Goal: Task Accomplishment & Management: Complete application form

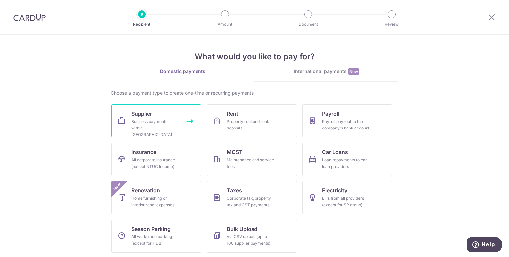
click at [149, 120] on div "Business payments within Singapore" at bounding box center [155, 128] width 48 height 20
click at [235, 116] on span "Rent" at bounding box center [233, 114] width 12 height 8
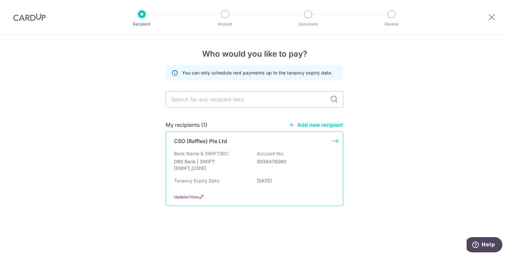
click at [195, 154] on p "Bank Name & SWIFT/BIC:" at bounding box center [202, 153] width 56 height 7
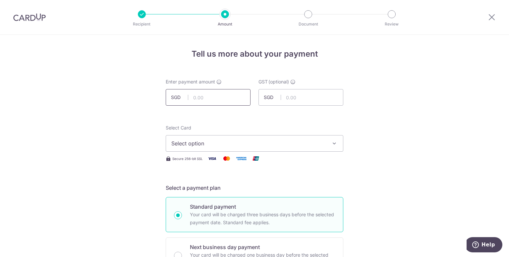
click at [203, 95] on input "text" at bounding box center [208, 97] width 85 height 17
type input "1,600.00"
click at [312, 96] on input "text" at bounding box center [301, 97] width 85 height 17
type input "144.00"
click at [335, 145] on icon "button" at bounding box center [334, 143] width 7 height 7
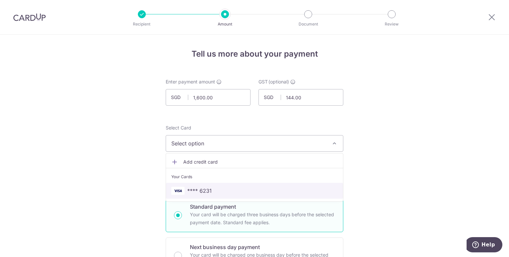
click at [204, 189] on span "**** 6231" at bounding box center [199, 191] width 25 height 8
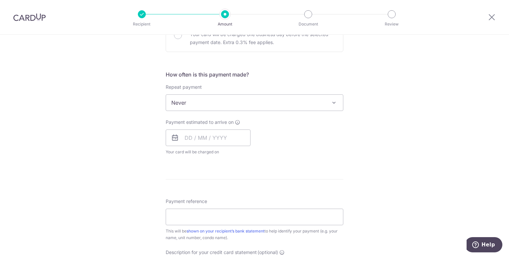
scroll to position [224, 0]
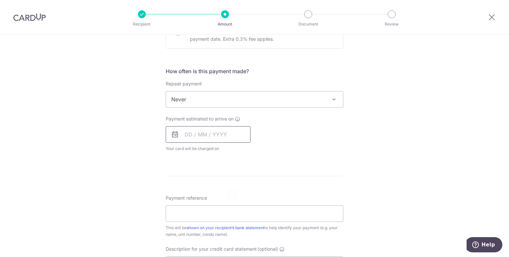
click at [182, 135] on input "text" at bounding box center [208, 134] width 85 height 17
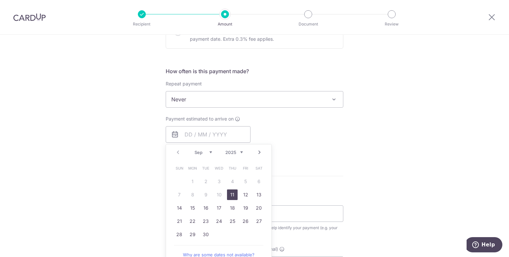
click at [230, 195] on link "11" at bounding box center [232, 195] width 11 height 11
type input "11/09/2025"
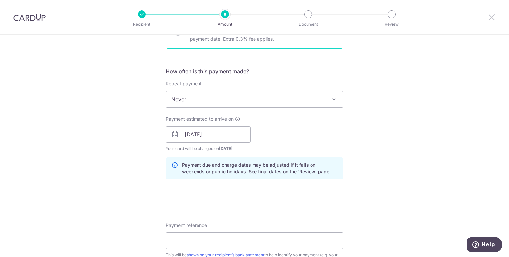
drag, startPoint x: 492, startPoint y: 17, endPoint x: 285, endPoint y: 40, distance: 207.5
click at [492, 17] on icon at bounding box center [492, 17] width 8 height 8
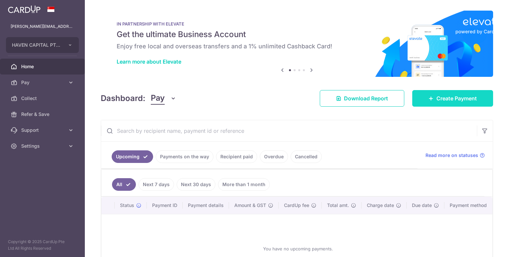
click at [448, 95] on span "Create Payment" at bounding box center [456, 98] width 40 height 8
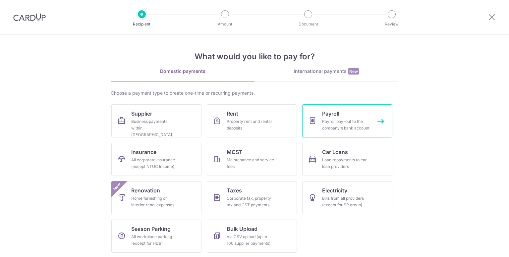
click at [327, 119] on div "Payroll pay-out to the company's bank account" at bounding box center [346, 124] width 48 height 13
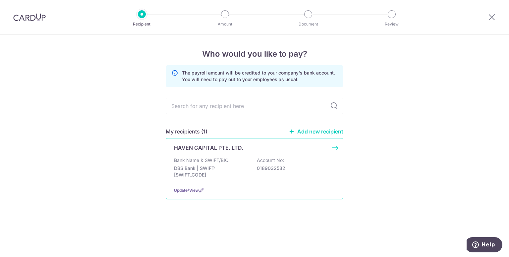
click at [202, 148] on p "HAVEN CAPITAL PTE. LTD." at bounding box center [208, 148] width 69 height 8
